Goal: Check status: Check status

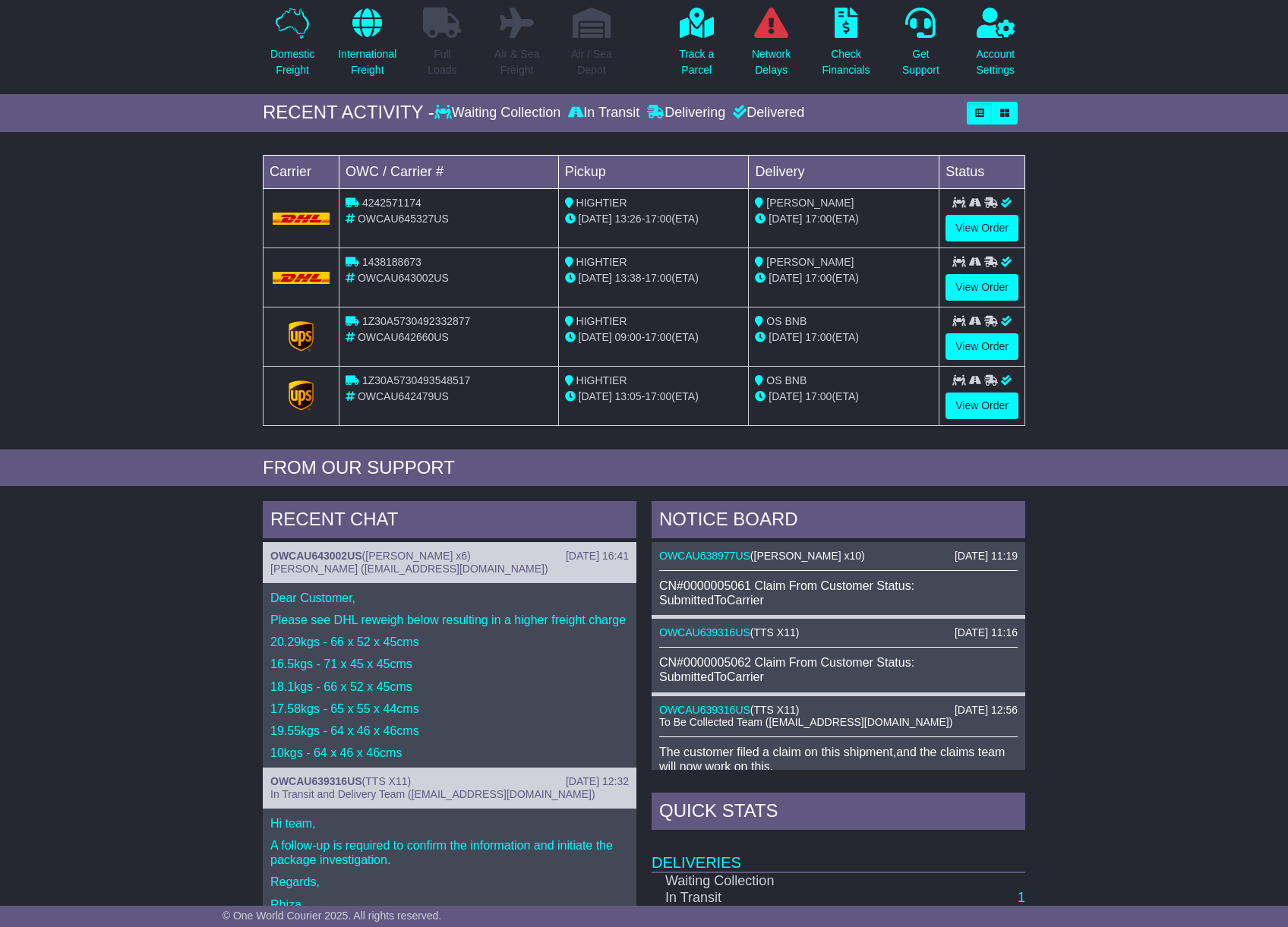
scroll to position [101, 0]
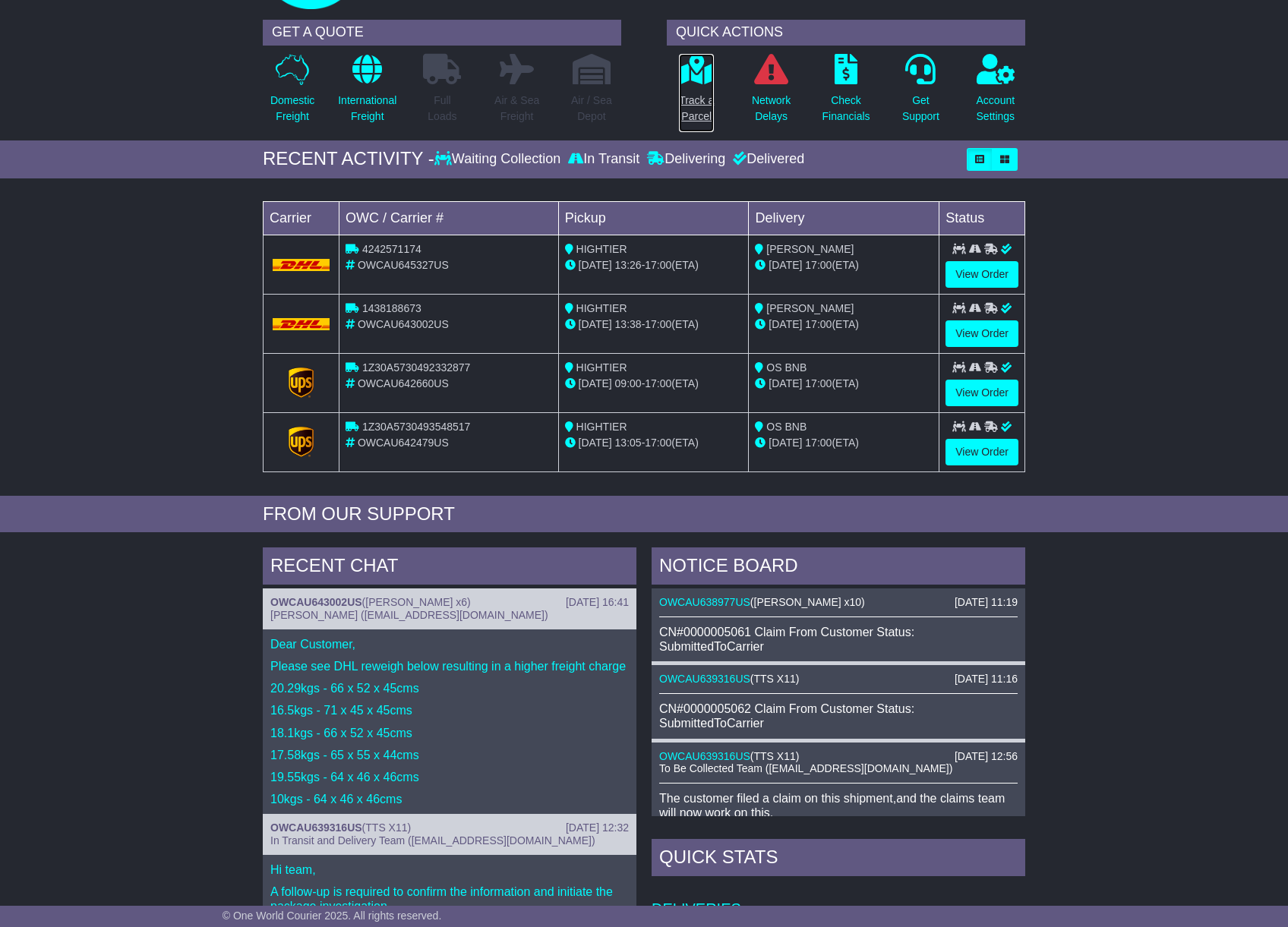
click at [700, 100] on p "Track a Parcel" at bounding box center [697, 108] width 35 height 32
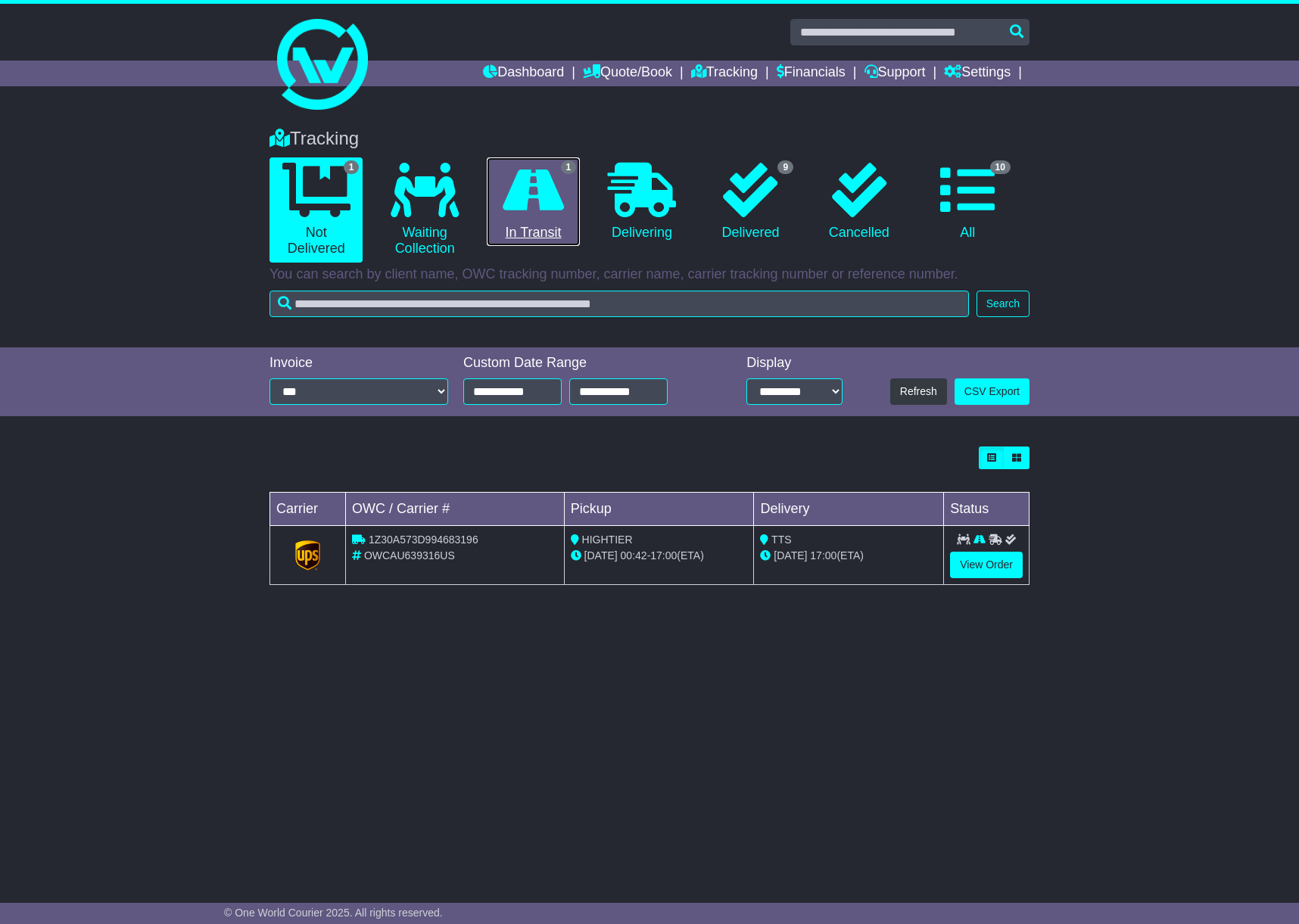
click at [555, 188] on icon at bounding box center [533, 189] width 61 height 54
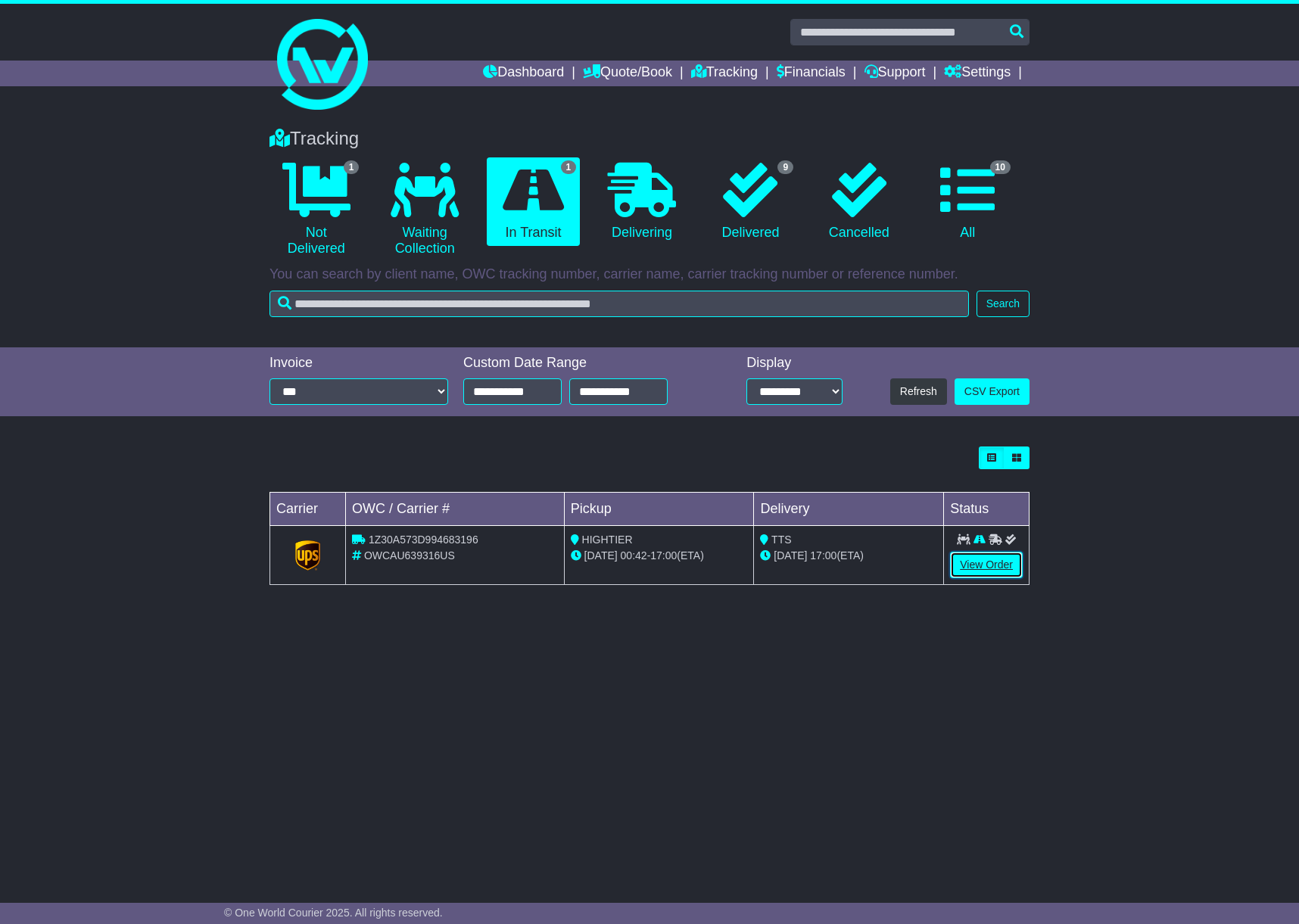
click at [991, 564] on link "View Order" at bounding box center [986, 564] width 72 height 27
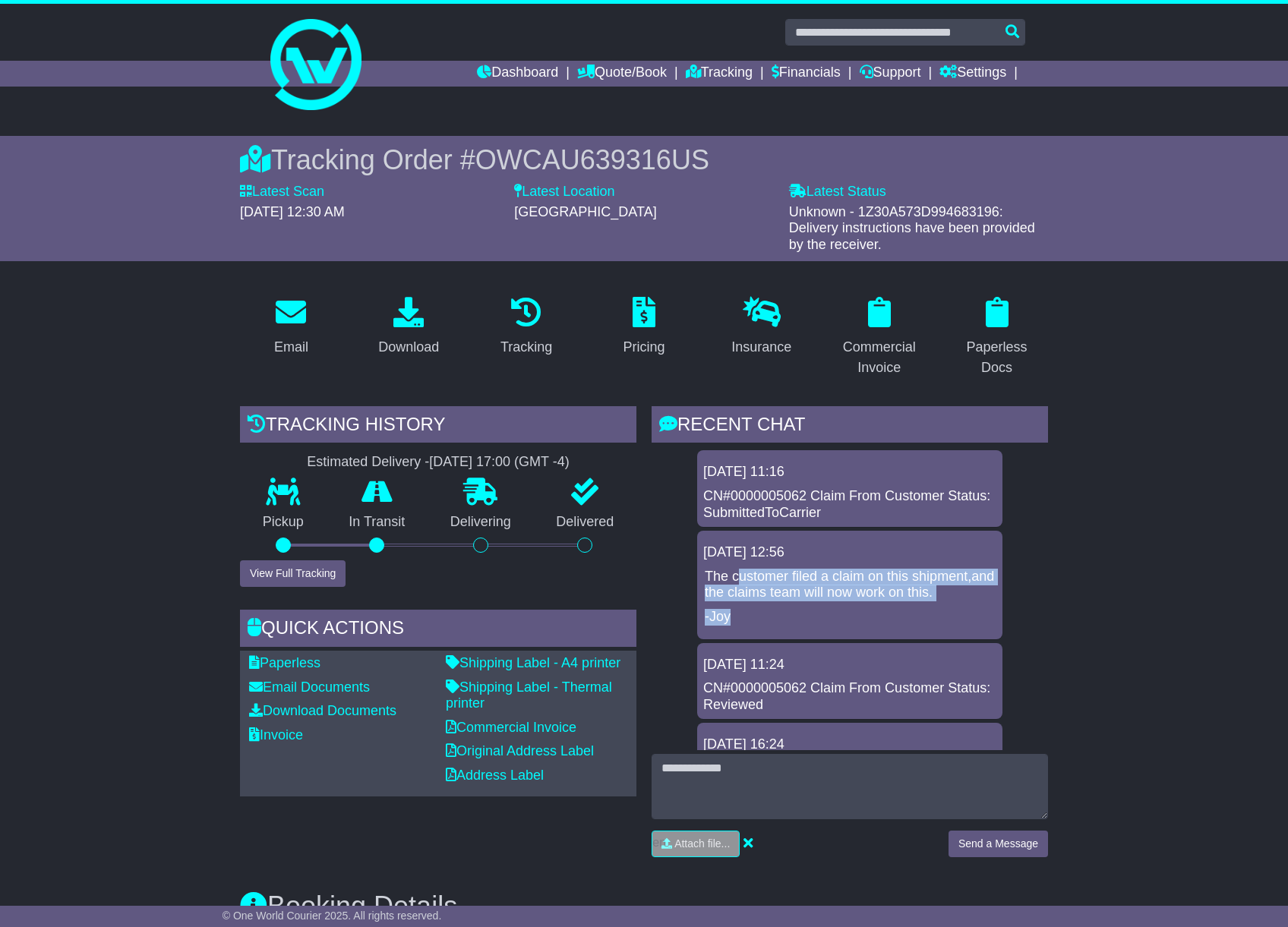
drag, startPoint x: 738, startPoint y: 577, endPoint x: 786, endPoint y: 647, distance: 84.9
click at [786, 639] on div "17 Sep 2025 12:56 The customer filed a claim on this shipment,and the claims te…" at bounding box center [850, 584] width 306 height 108
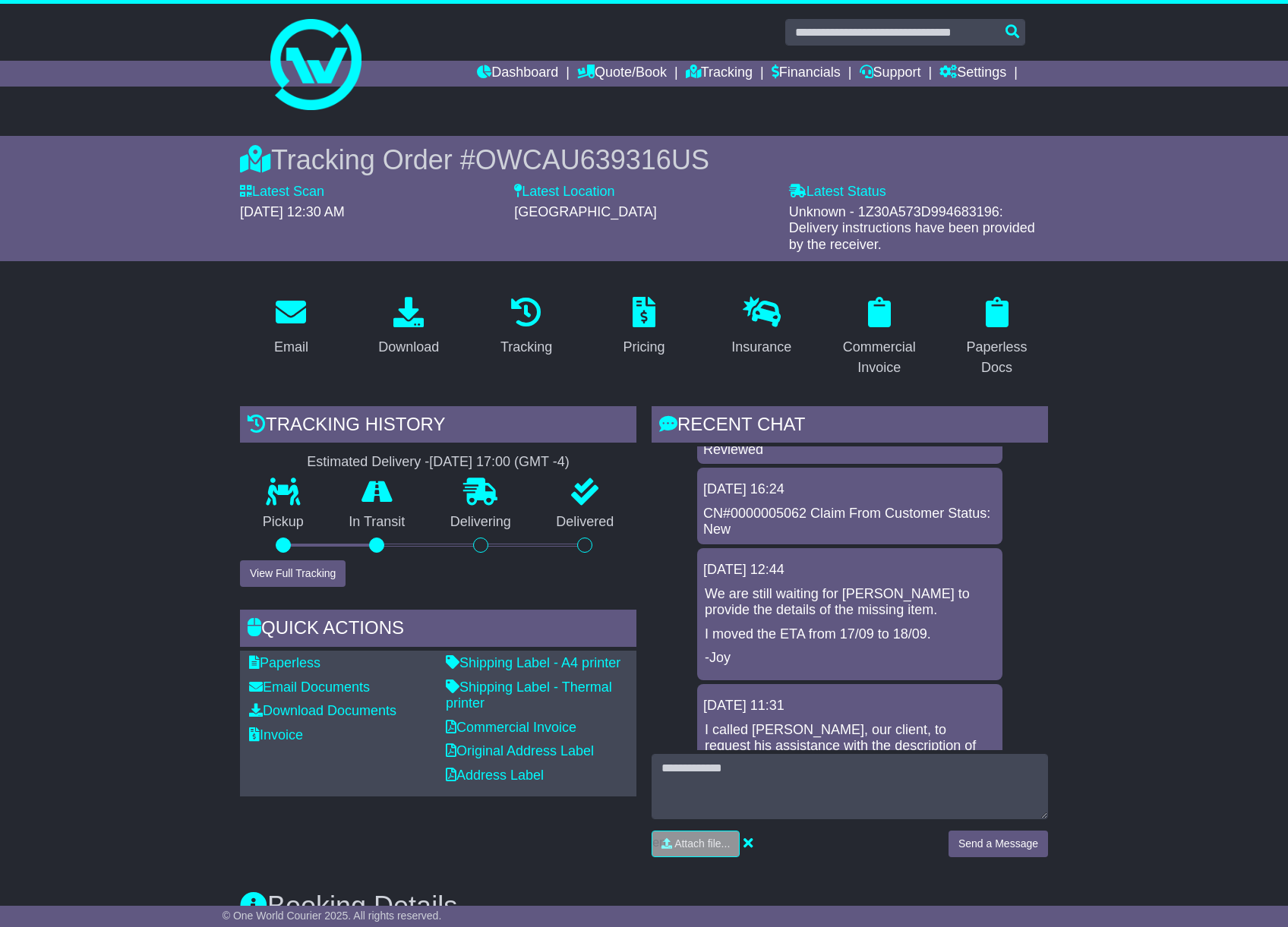
scroll to position [304, 0]
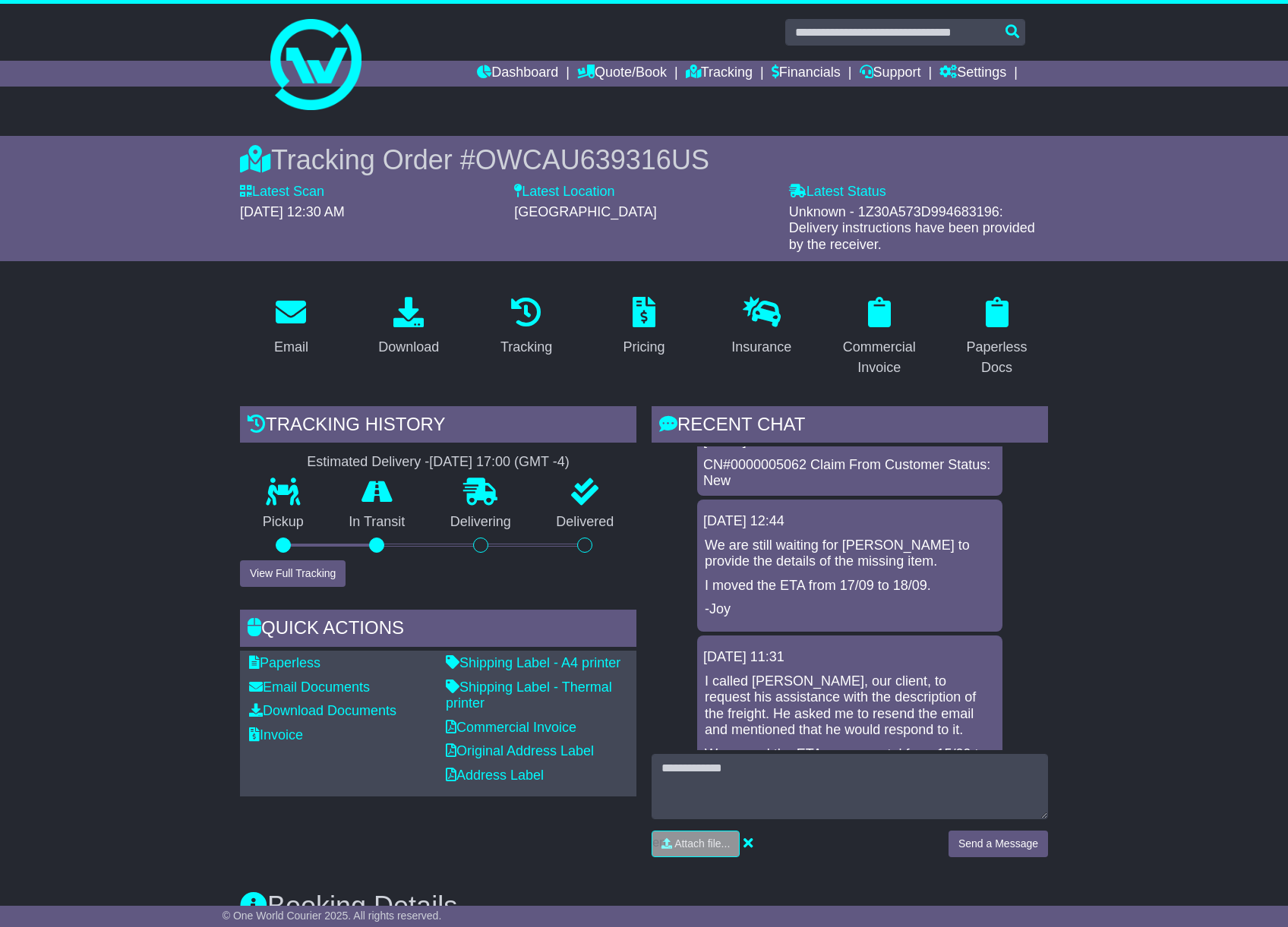
click at [517, 154] on span "OWCAU639316US" at bounding box center [592, 160] width 234 height 31
click at [518, 154] on span "OWCAU639316US" at bounding box center [592, 160] width 234 height 31
copy span "OWCAU639316US"
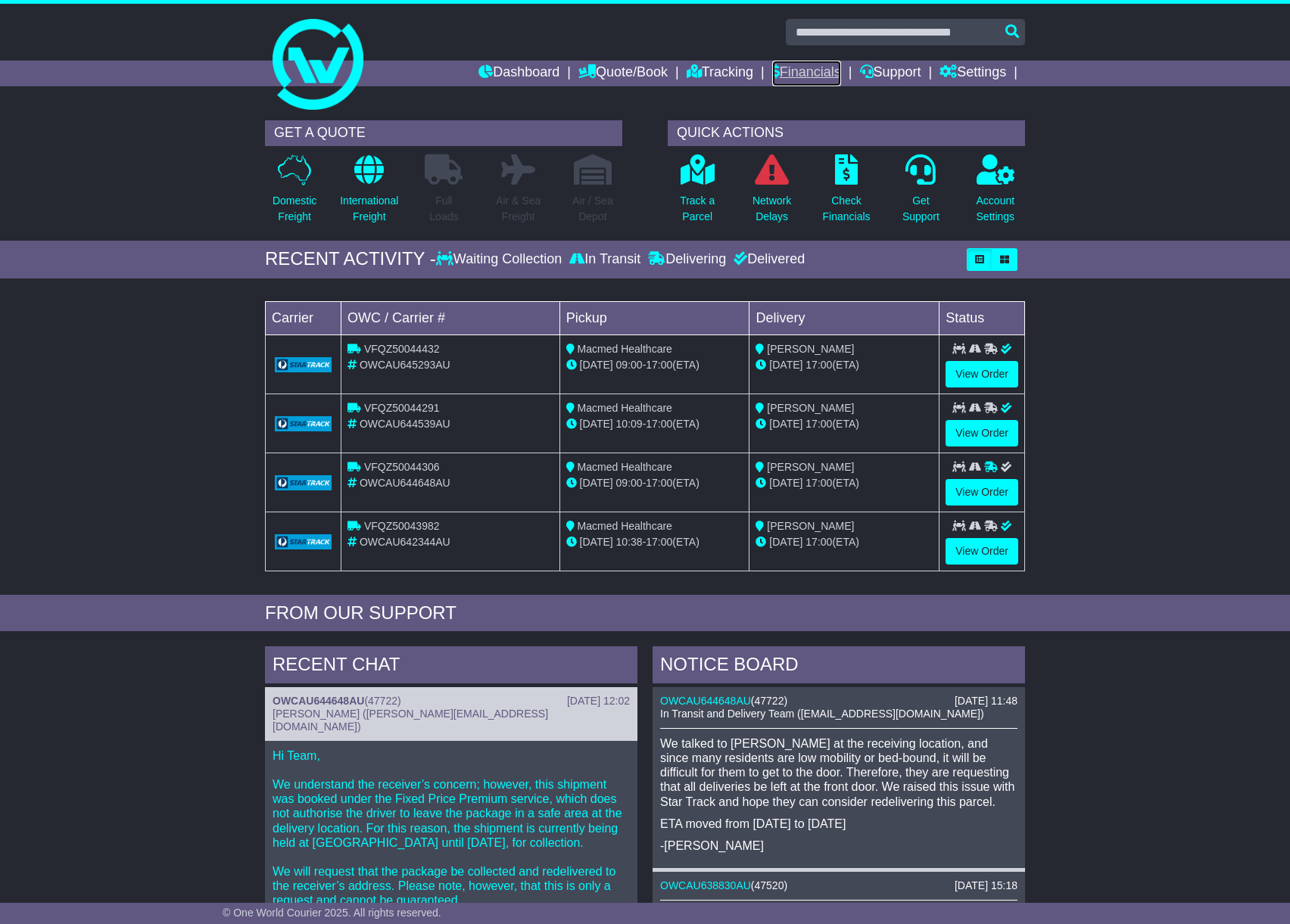
click at [807, 76] on link "Financials" at bounding box center [806, 73] width 69 height 26
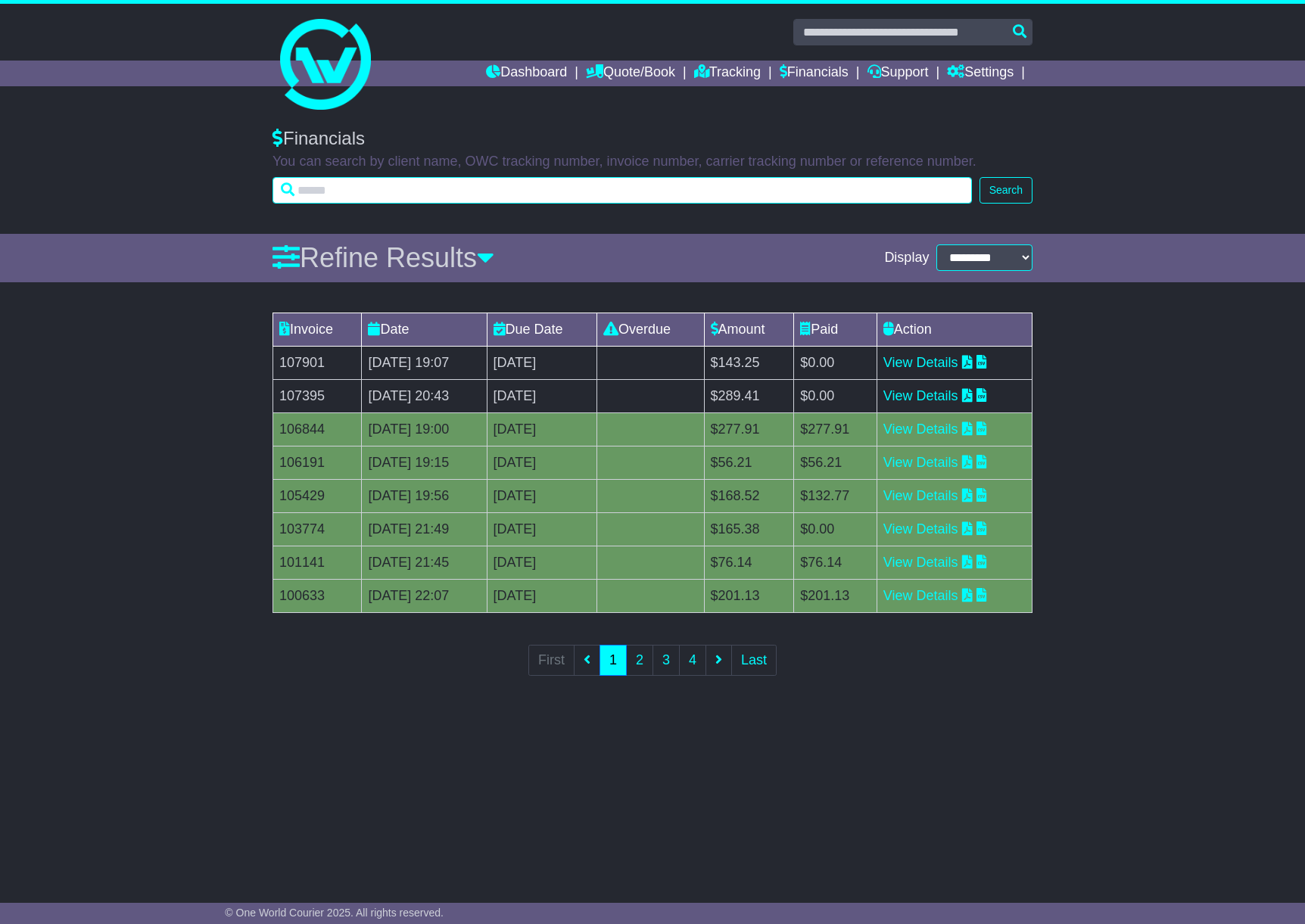
click at [563, 186] on input "text" at bounding box center [622, 190] width 699 height 27
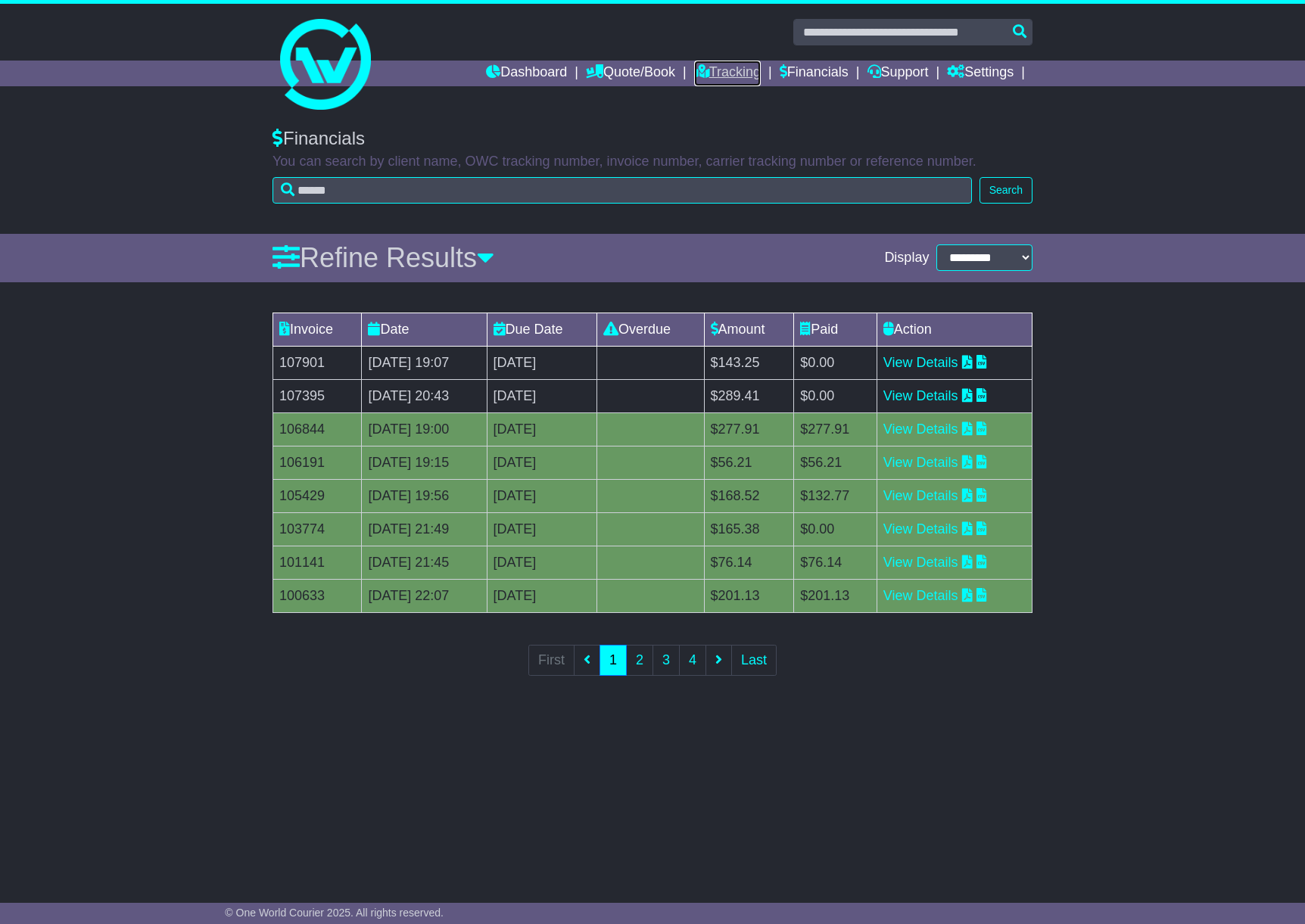
click at [730, 73] on link "Tracking" at bounding box center [727, 73] width 66 height 26
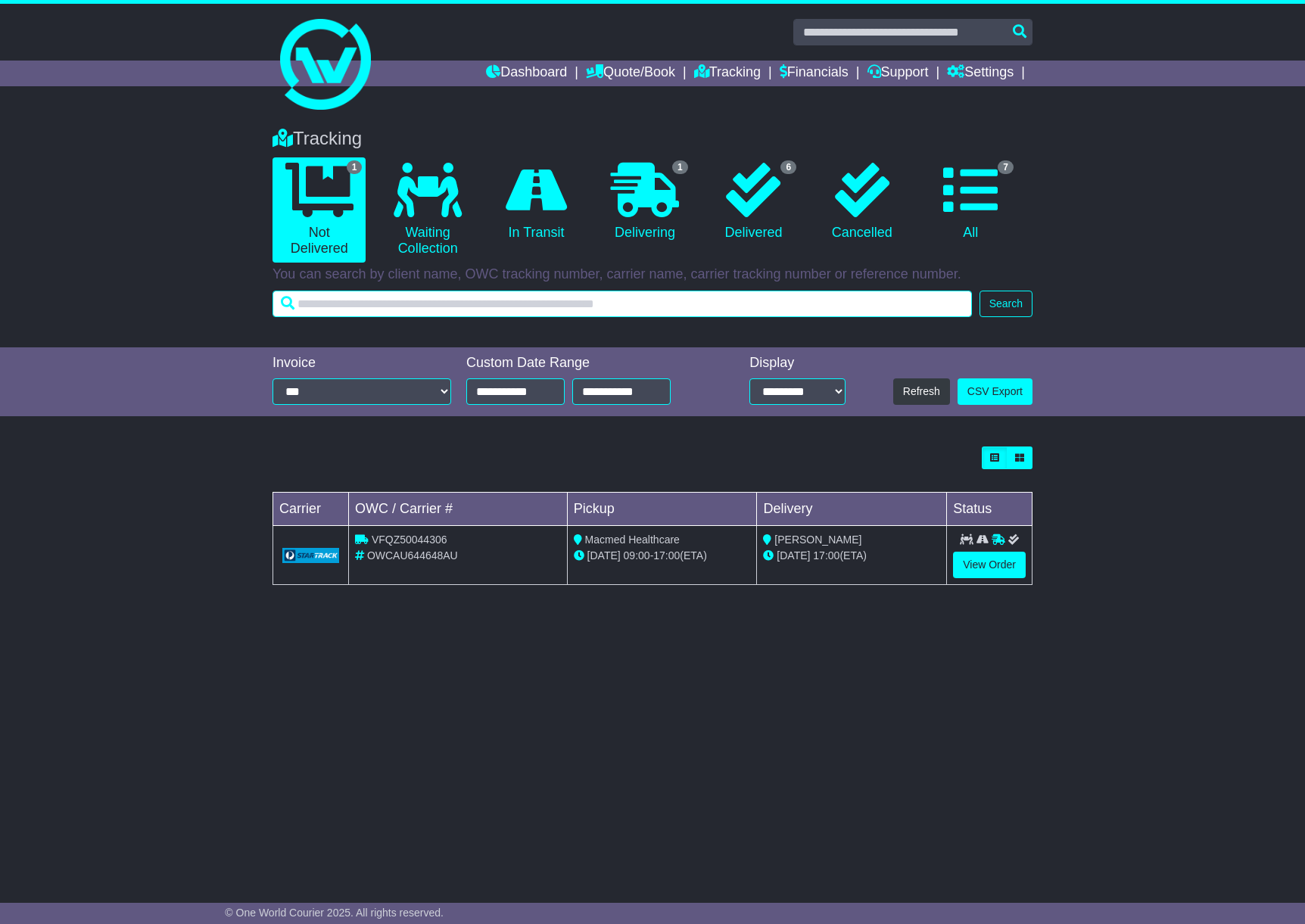
click at [550, 307] on input "text" at bounding box center [622, 304] width 699 height 27
paste input "**********"
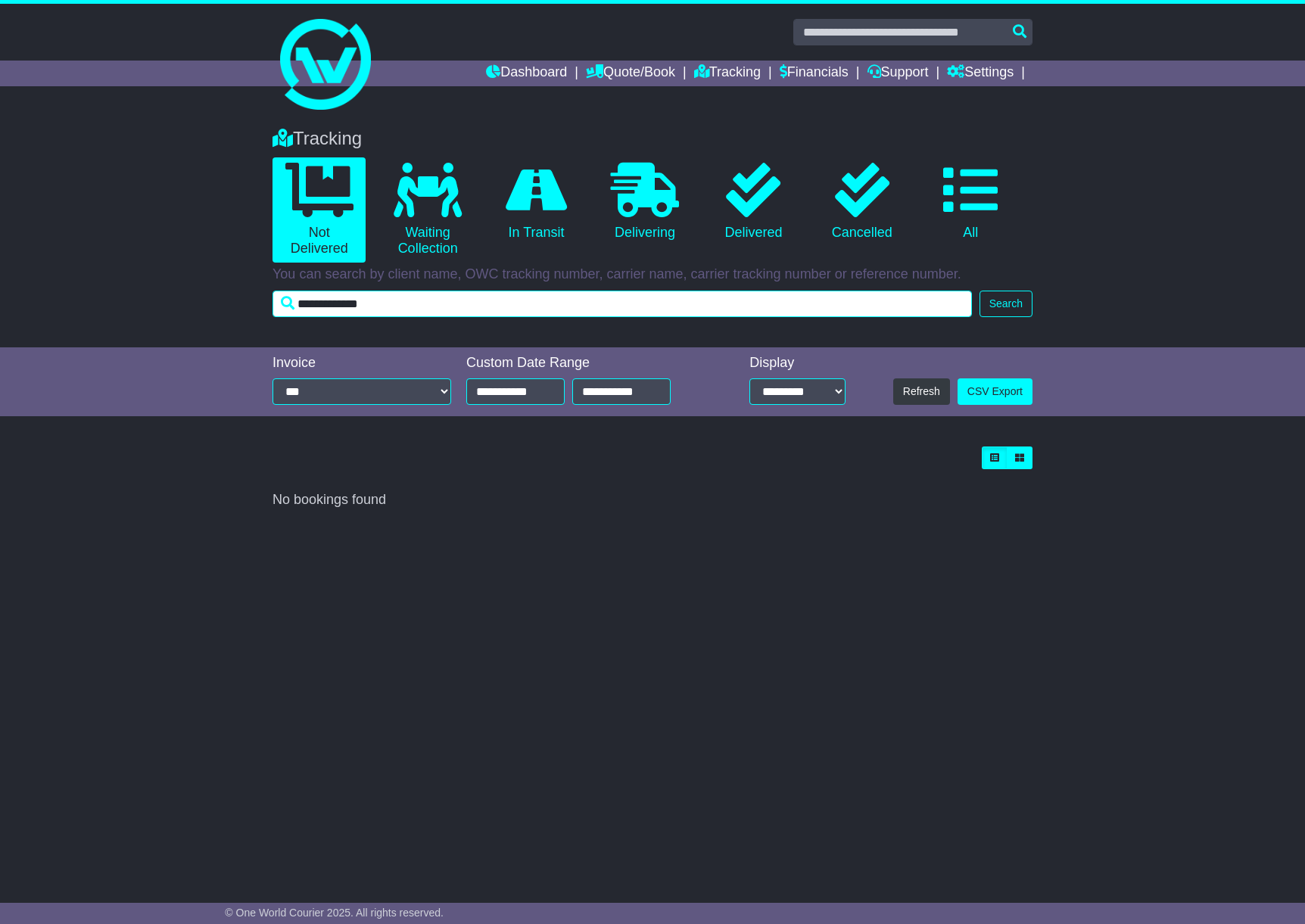
click at [723, 299] on input "**********" at bounding box center [622, 304] width 699 height 27
type input "**********"
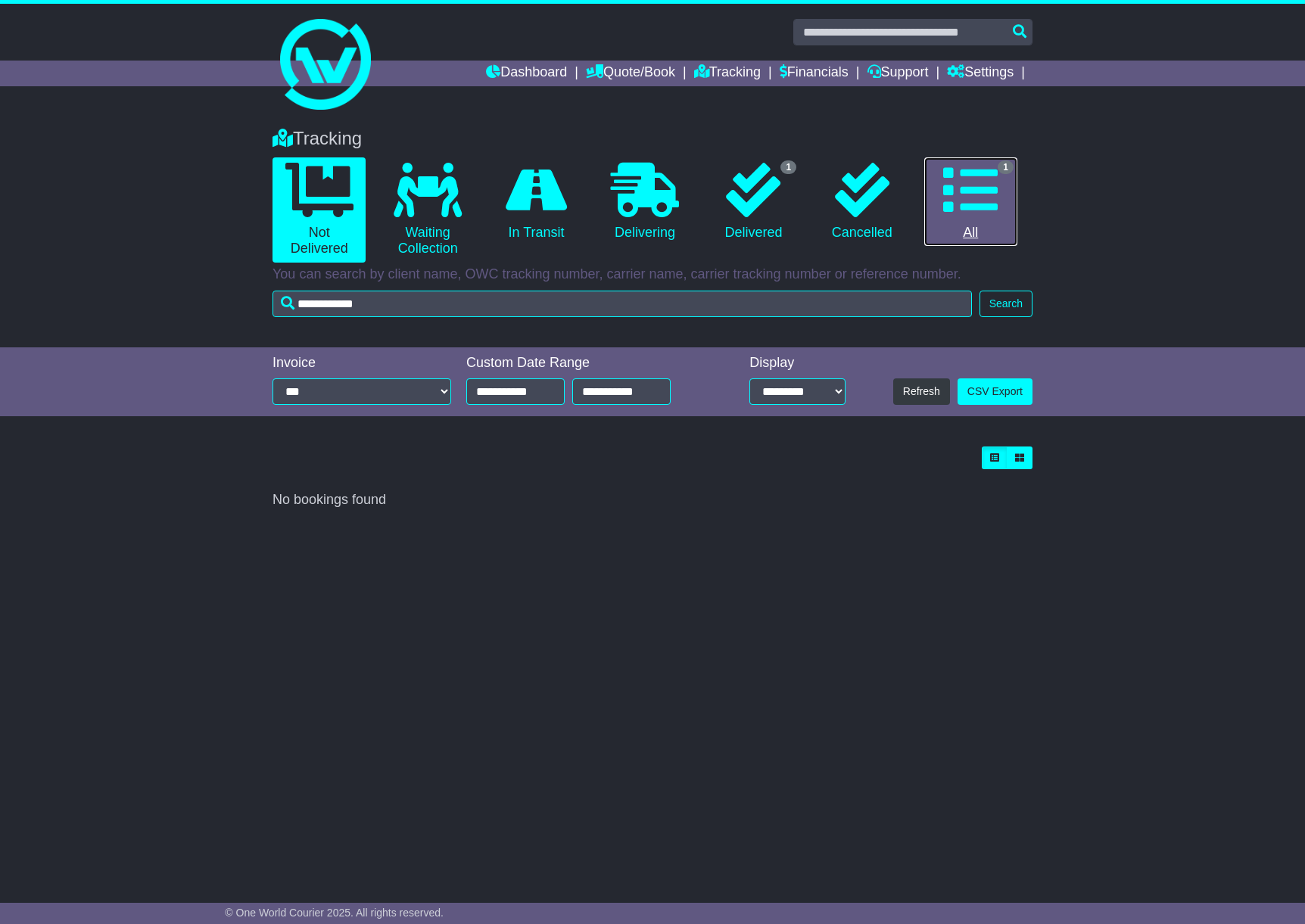
click at [975, 219] on link "1 All" at bounding box center [970, 202] width 93 height 89
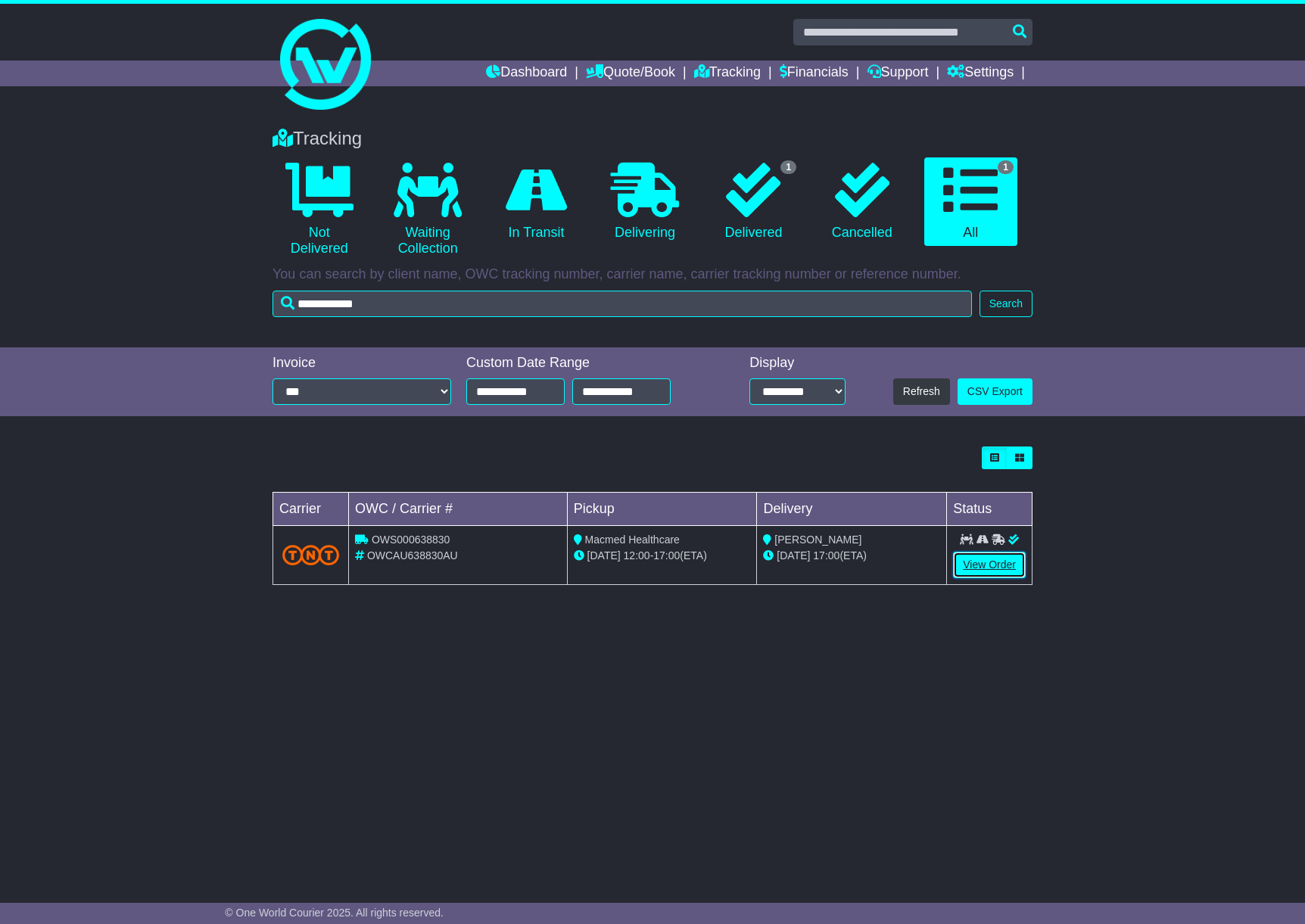
click at [982, 554] on link "View Order" at bounding box center [989, 564] width 72 height 27
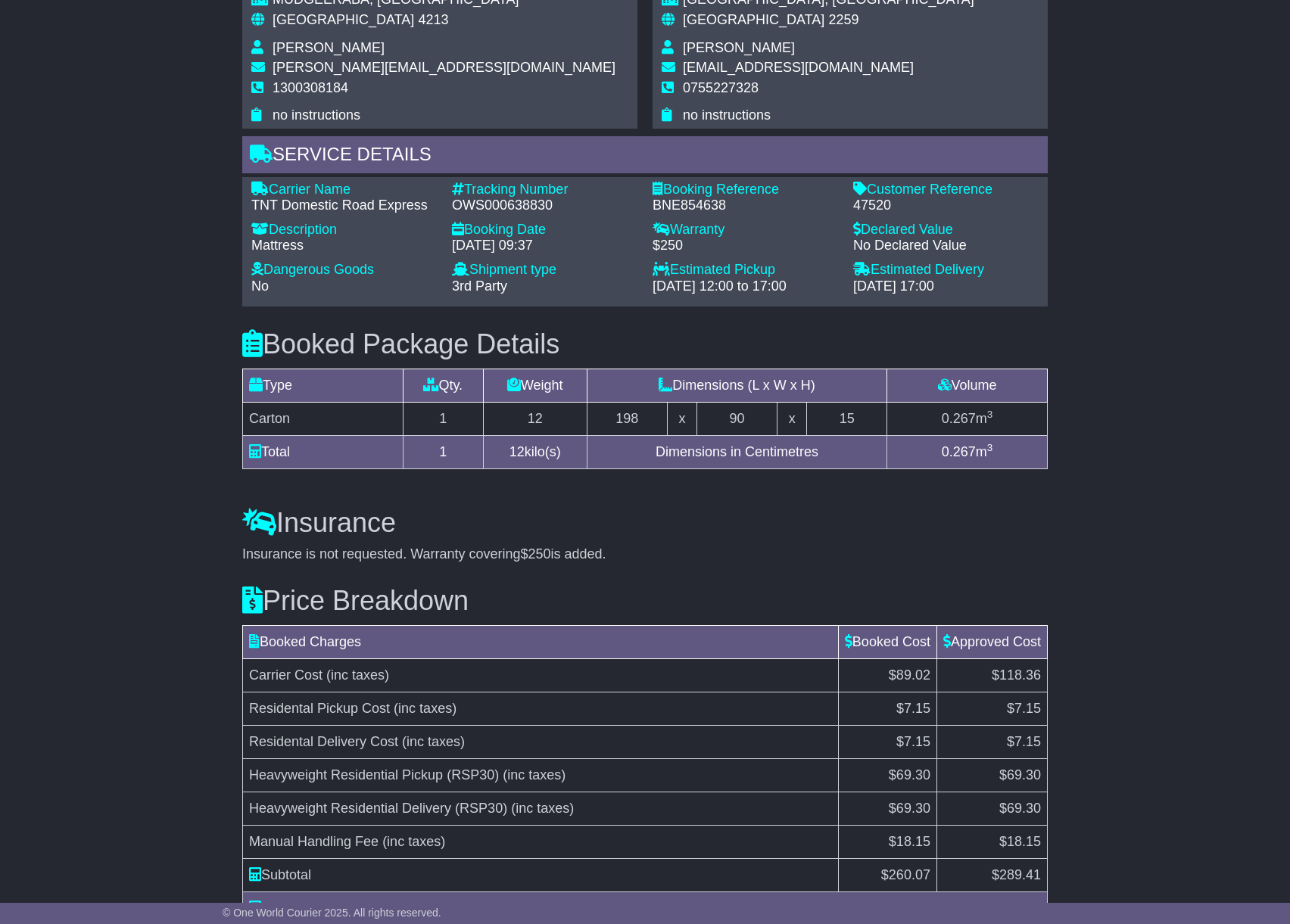
scroll to position [1090, 0]
